Goal: Check status: Check status

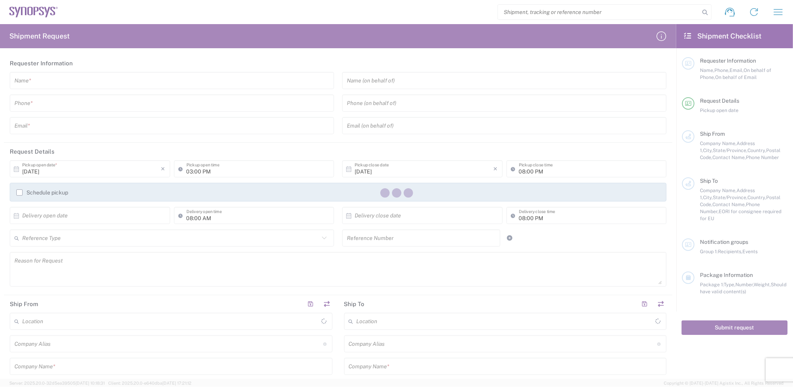
type input "[GEOGRAPHIC_DATA]"
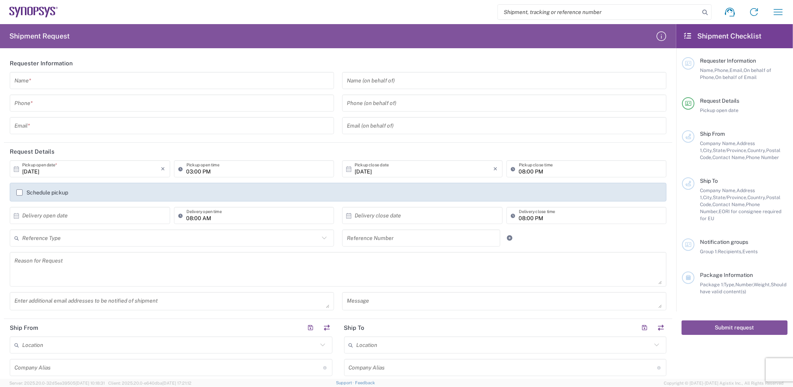
click at [686, 39] on h2 "Shipment Checklist" at bounding box center [722, 36] width 79 height 9
click at [571, 13] on input "search" at bounding box center [599, 12] width 202 height 15
paste input "57062191"
type input "57062191"
click at [707, 13] on icon at bounding box center [705, 12] width 11 height 11
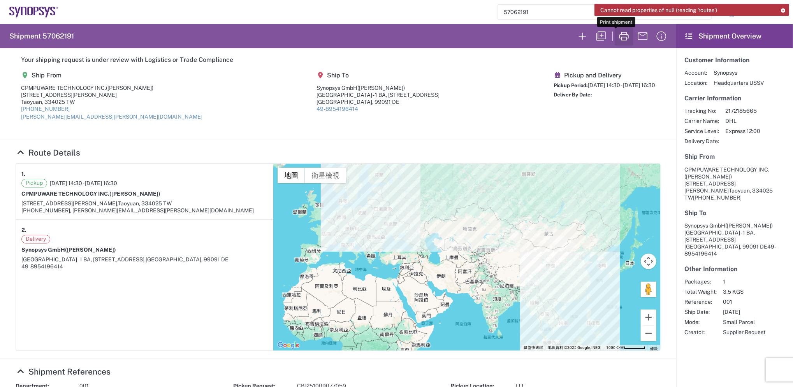
click at [618, 39] on icon "button" at bounding box center [624, 36] width 12 height 12
